Goal: Task Accomplishment & Management: Complete application form

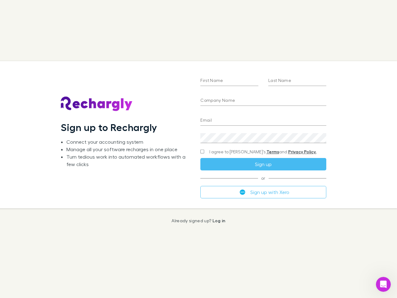
click at [198, 149] on div "First Name Last Name Company Name Email Create a password I agree to Rechargly’…" at bounding box center [262, 134] width 135 height 147
click at [229, 81] on input "First Name" at bounding box center [229, 81] width 58 height 10
click at [297, 81] on input "Last Name" at bounding box center [297, 81] width 58 height 10
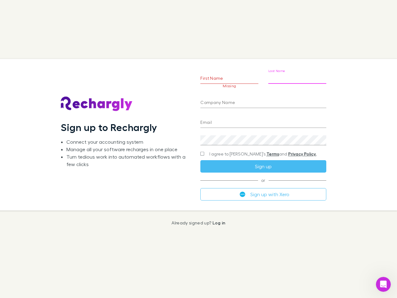
click at [263, 101] on input "Company Name" at bounding box center [263, 103] width 126 height 10
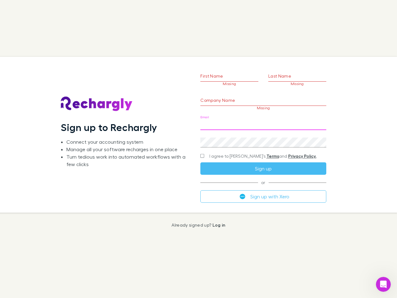
click at [263, 121] on input "Email" at bounding box center [263, 125] width 126 height 10
